Goal: Feedback & Contribution: Submit feedback/report problem

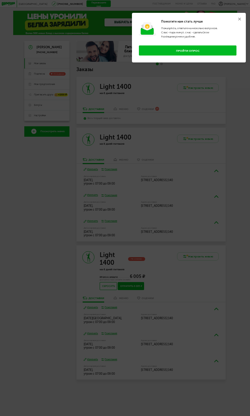
click at [193, 54] on button "Пройти опрос" at bounding box center [188, 50] width 98 height 10
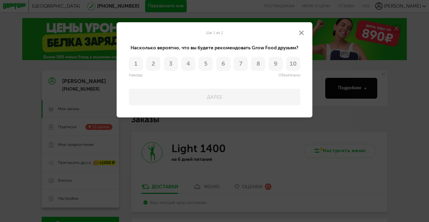
click at [226, 65] on button "6" at bounding box center [223, 64] width 14 height 14
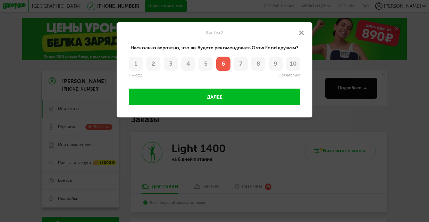
click at [230, 99] on button "Далее" at bounding box center [215, 97] width 172 height 17
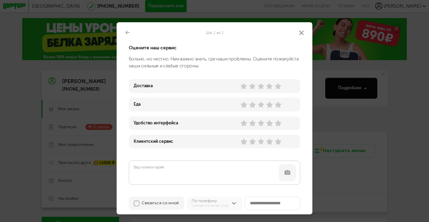
click at [250, 88] on use at bounding box center [261, 86] width 6 height 6
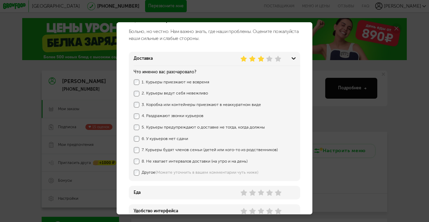
scroll to position [28, 0]
click at [150, 174] on label "Другое (Можете уточнить в вашем комментарии чуть ниже)" at bounding box center [212, 172] width 140 height 5
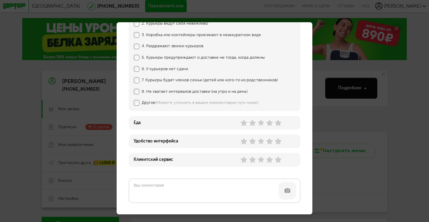
scroll to position [124, 0]
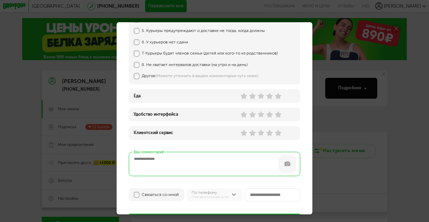
drag, startPoint x: 195, startPoint y: 170, endPoint x: 195, endPoint y: 166, distance: 4.2
click at [195, 169] on textarea "Ваш комментарий" at bounding box center [215, 164] width 172 height 24
click at [195, 166] on textarea "**********" at bounding box center [215, 164] width 172 height 24
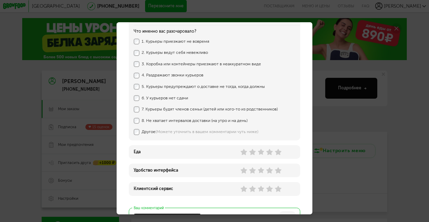
scroll to position [68, 0]
click at [250, 152] on use at bounding box center [261, 152] width 6 height 6
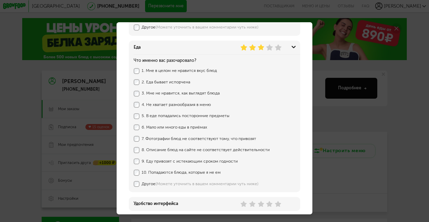
scroll to position [180, 0]
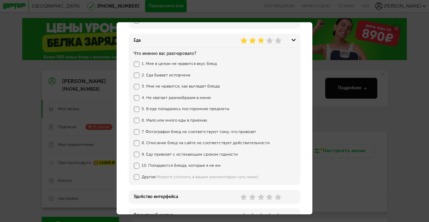
click at [194, 98] on label "4. Не хватает разнообразия в меню" at bounding box center [212, 97] width 140 height 5
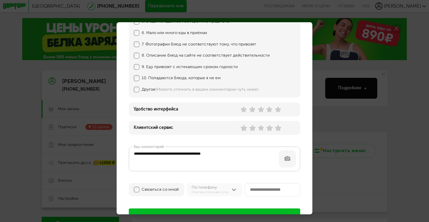
scroll to position [290, 0]
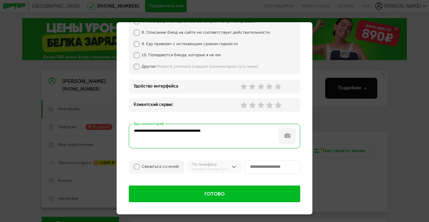
click at [232, 133] on textarea "**********" at bounding box center [215, 136] width 172 height 24
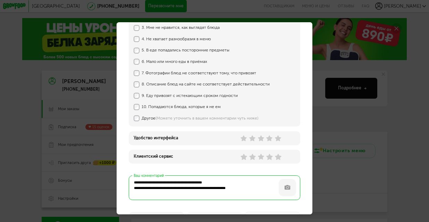
scroll to position [234, 0]
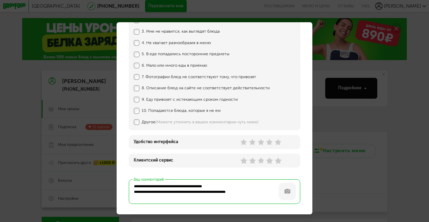
type textarea "**********"
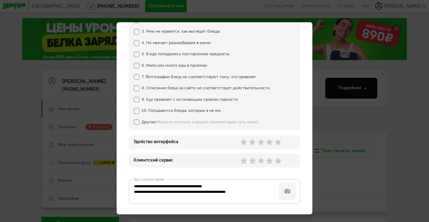
click at [250, 142] on use at bounding box center [278, 142] width 6 height 6
click at [250, 164] on icon at bounding box center [278, 160] width 7 height 7
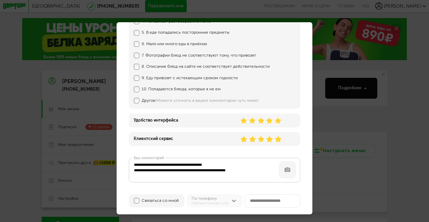
scroll to position [290, 0]
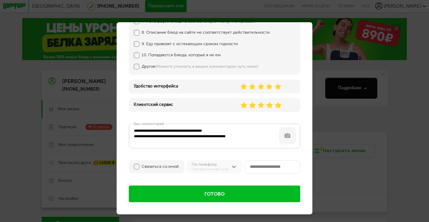
click at [250, 190] on button "Готово" at bounding box center [215, 193] width 172 height 17
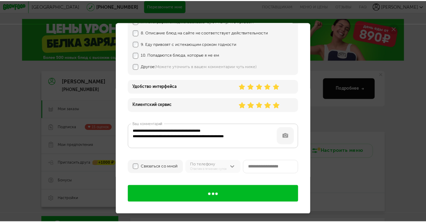
scroll to position [0, 0]
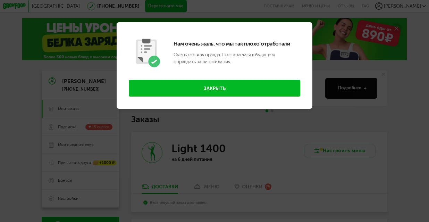
click at [207, 86] on button "Закрыть" at bounding box center [215, 88] width 172 height 17
